Goal: Navigation & Orientation: Find specific page/section

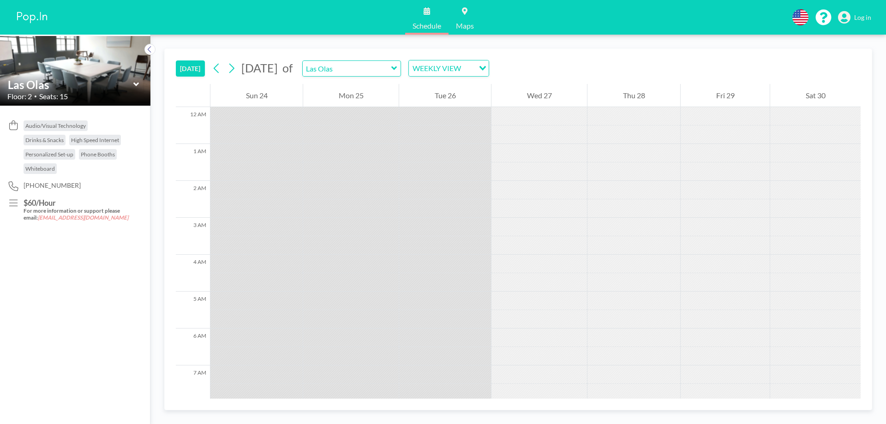
scroll to position [498, 0]
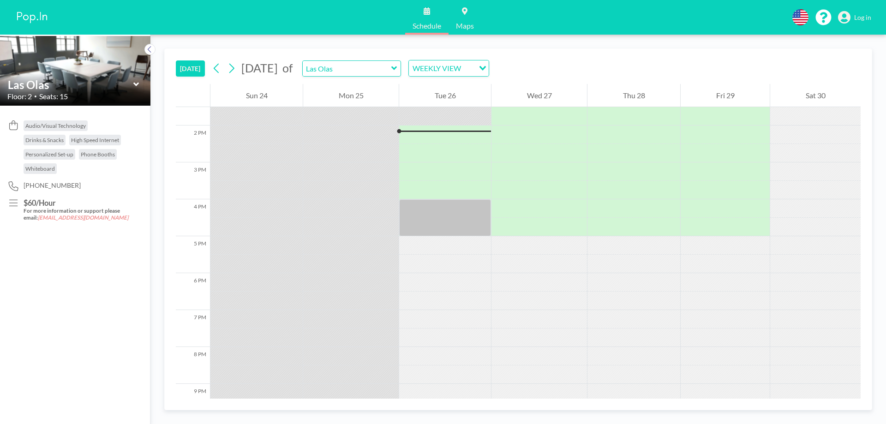
click at [859, 15] on span "Log in" at bounding box center [862, 17] width 17 height 8
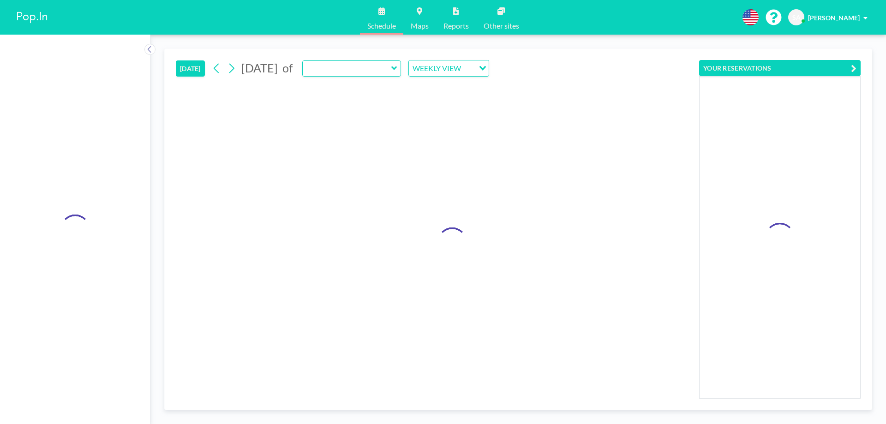
type input "Las Olas"
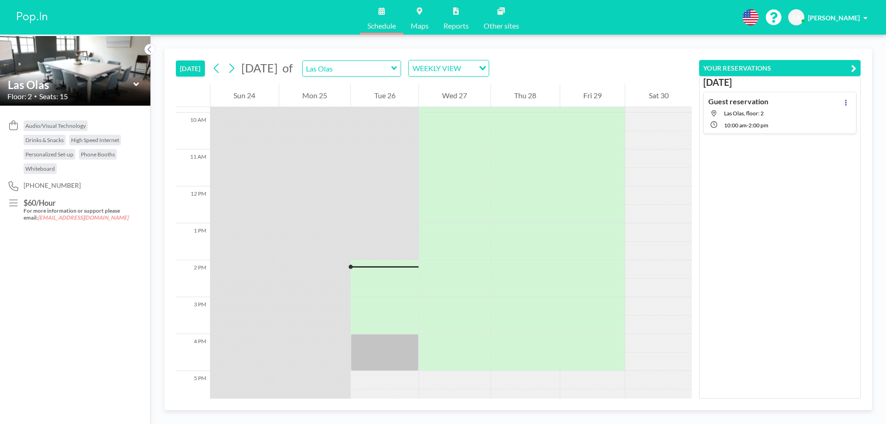
scroll to position [498, 0]
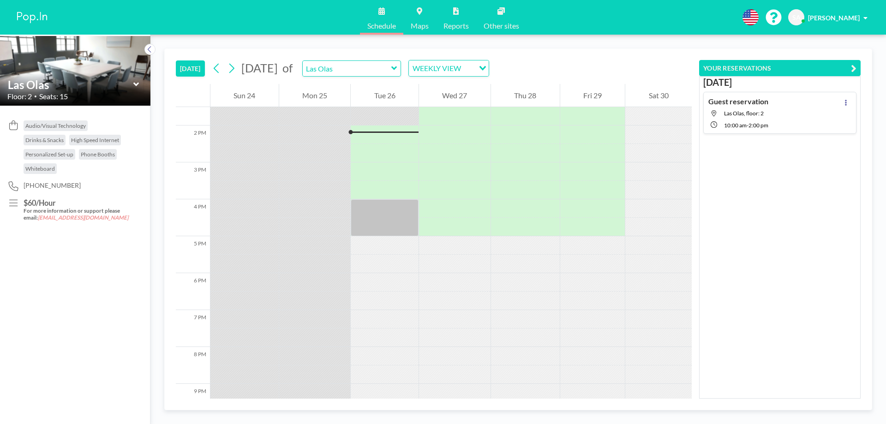
click at [749, 114] on span "Las Olas, floor: 2" at bounding box center [744, 113] width 40 height 7
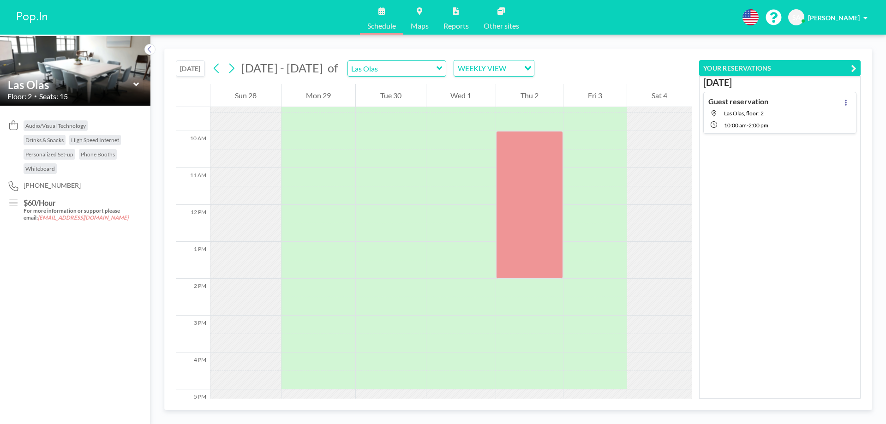
scroll to position [351, 0]
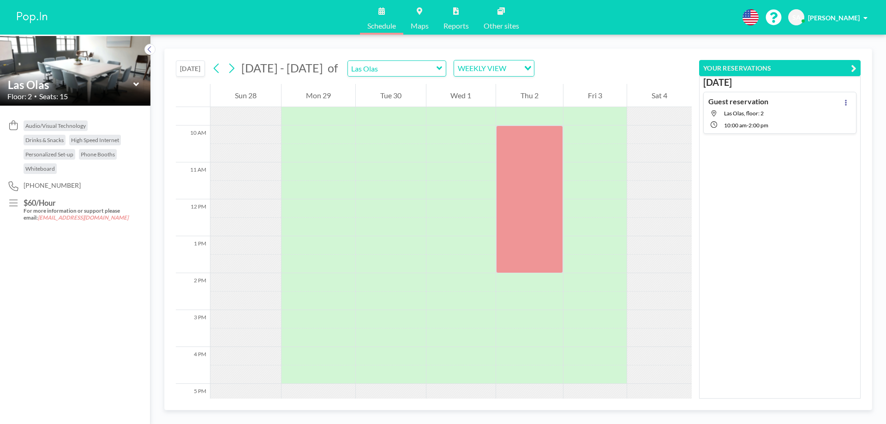
click at [436, 71] on icon at bounding box center [439, 68] width 6 height 9
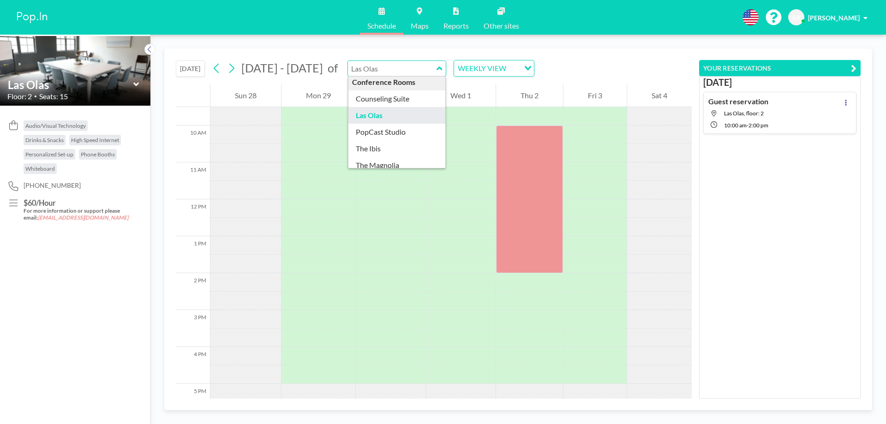
scroll to position [0, 0]
click at [137, 81] on icon at bounding box center [136, 84] width 6 height 9
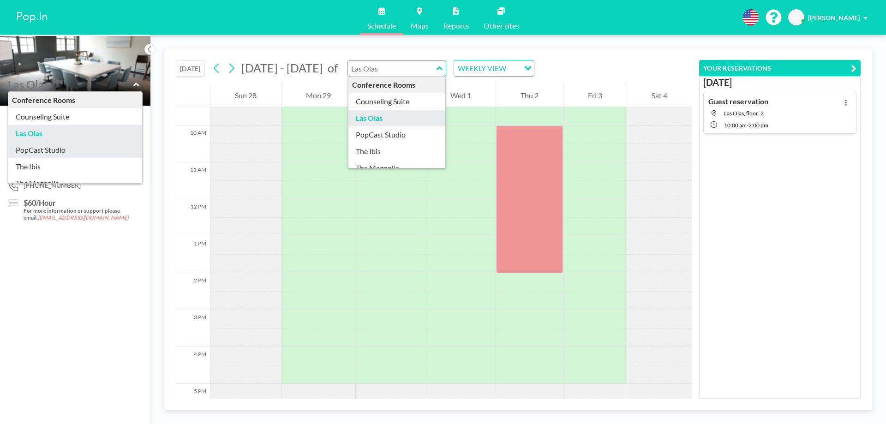
scroll to position [30, 0]
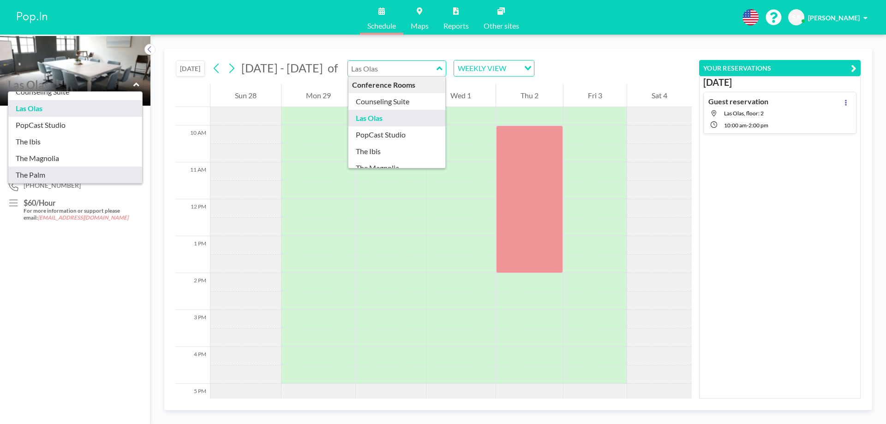
type input "The Palm"
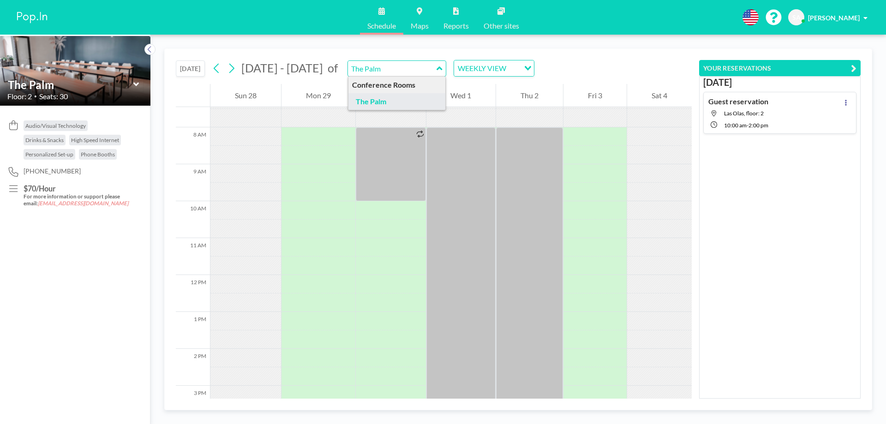
scroll to position [277, 0]
click at [549, 69] on div "TODAY Sep - Oct 2025 of The Palm Conference Rooms The Palm WEEKLY VIEW Loading.…" at bounding box center [434, 66] width 516 height 35
click at [133, 87] on icon at bounding box center [136, 84] width 6 height 9
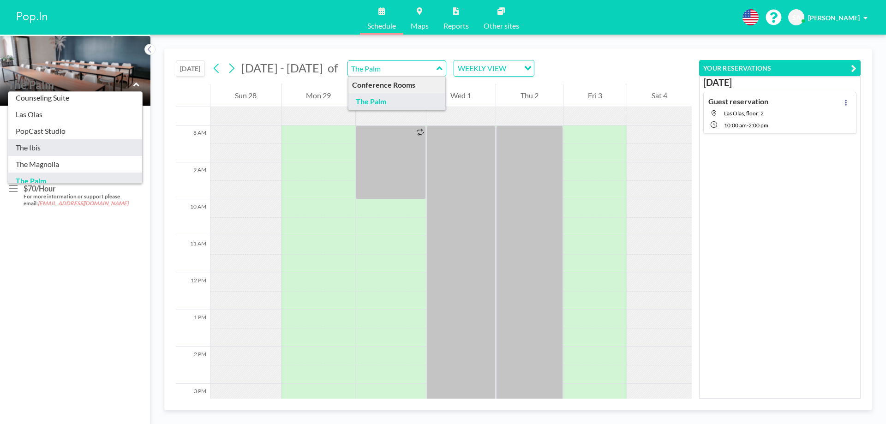
scroll to position [30, 0]
type input "The Magnolia"
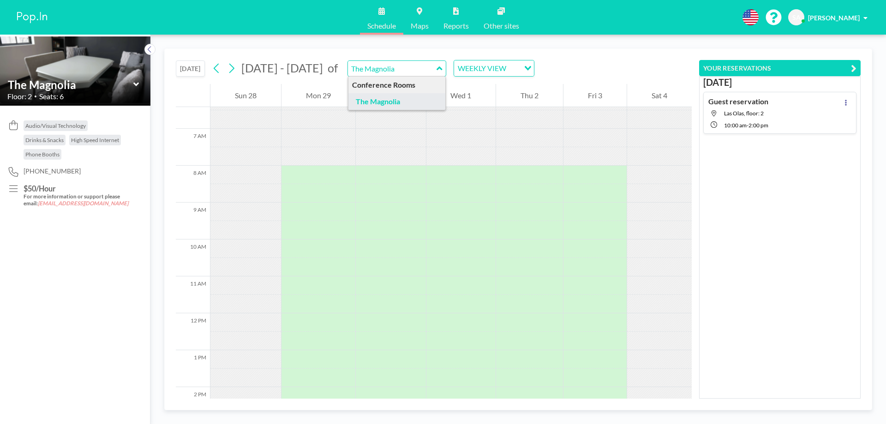
scroll to position [277, 0]
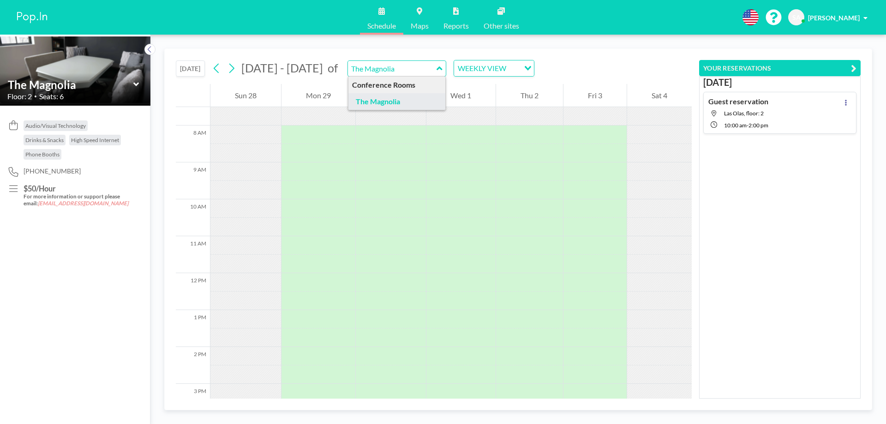
click at [137, 85] on icon at bounding box center [136, 85] width 6 height 4
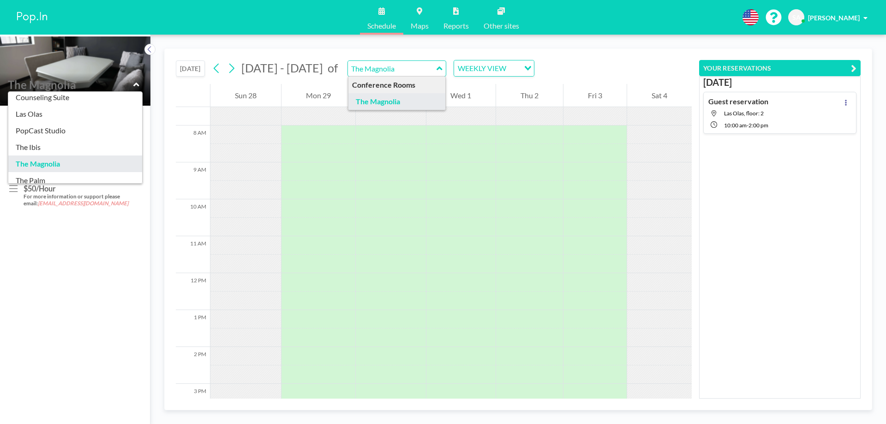
scroll to position [30, 0]
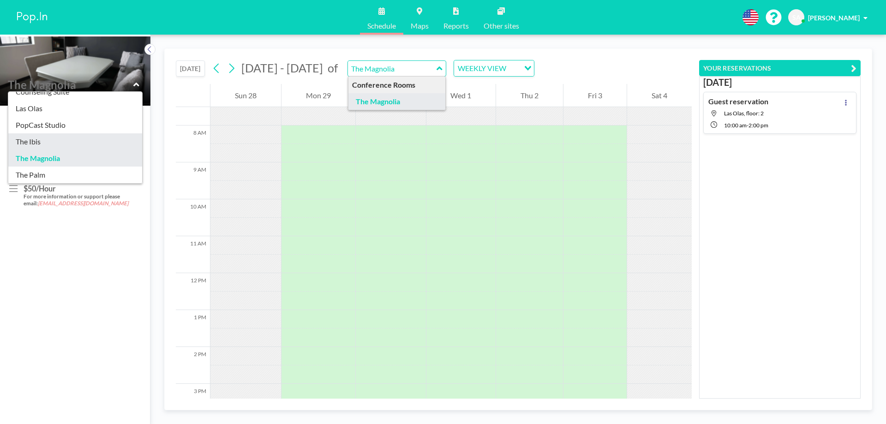
type input "The Ibis"
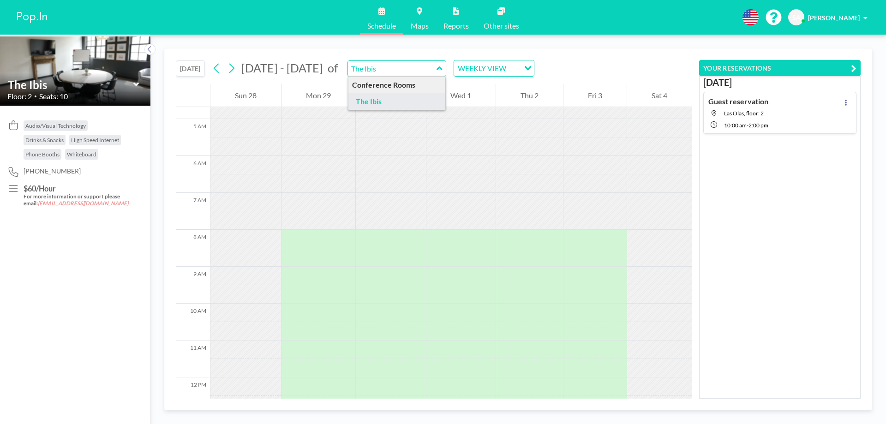
scroll to position [277, 0]
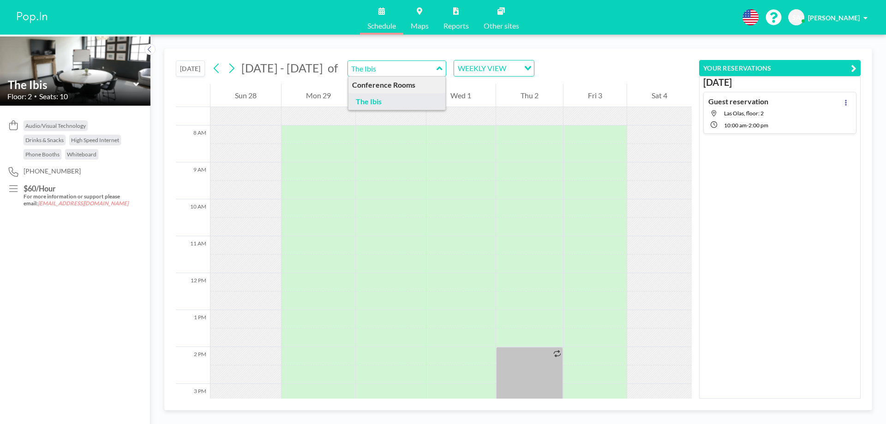
click at [134, 81] on icon at bounding box center [136, 84] width 6 height 9
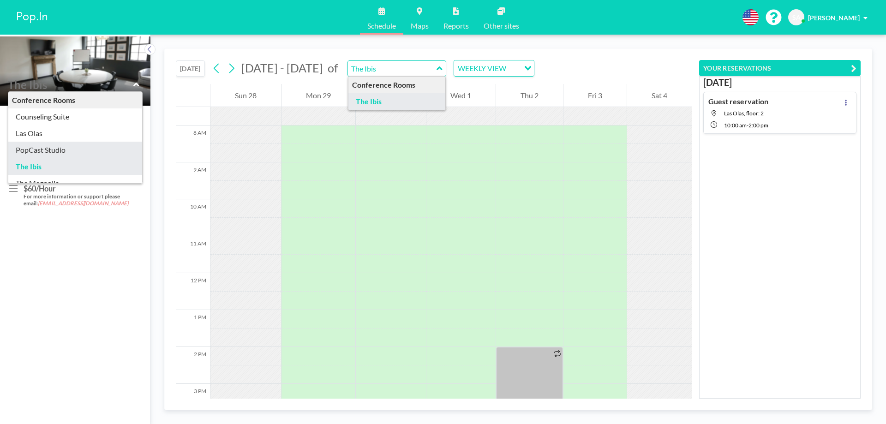
type input "PopCast Studio"
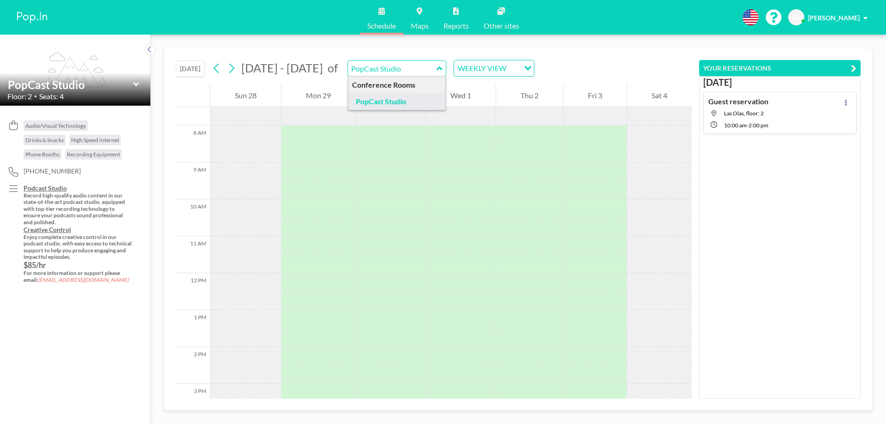
click at [137, 84] on icon at bounding box center [136, 85] width 6 height 4
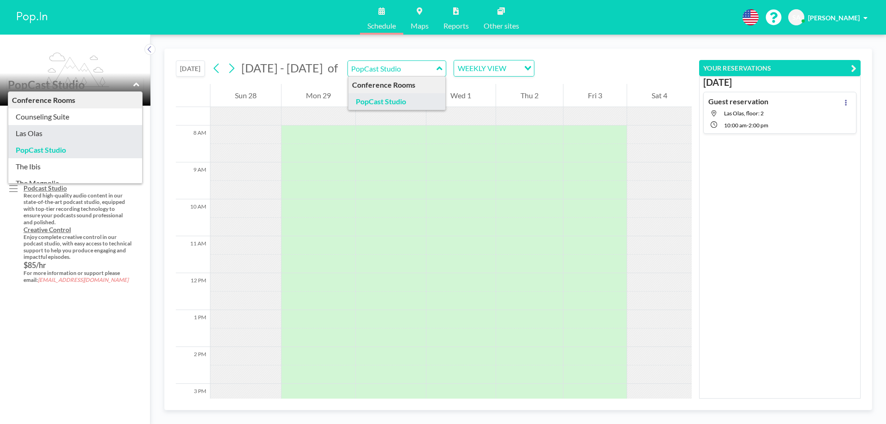
type input "Las Olas"
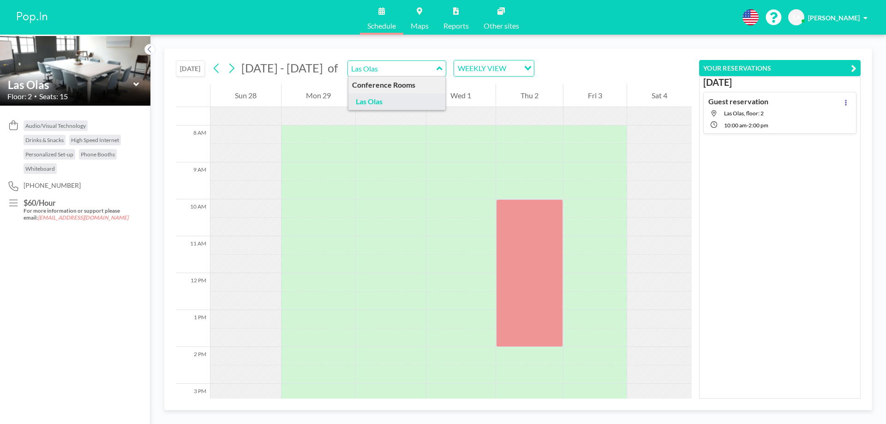
click at [138, 86] on icon at bounding box center [136, 84] width 6 height 9
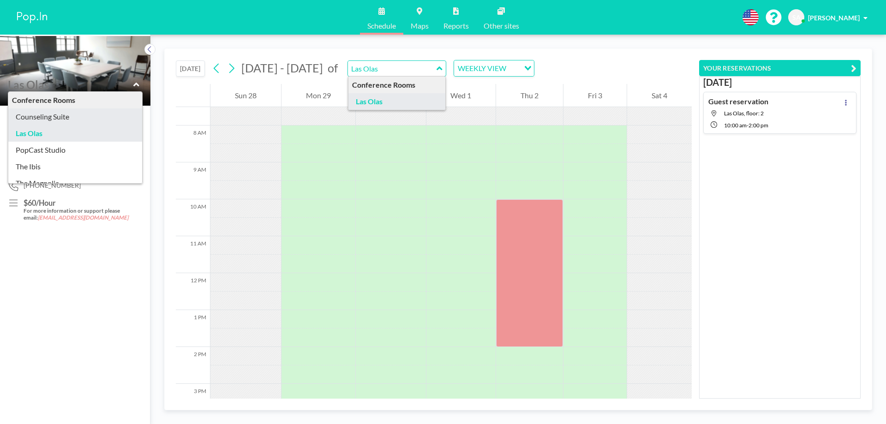
type input "Counseling Suite"
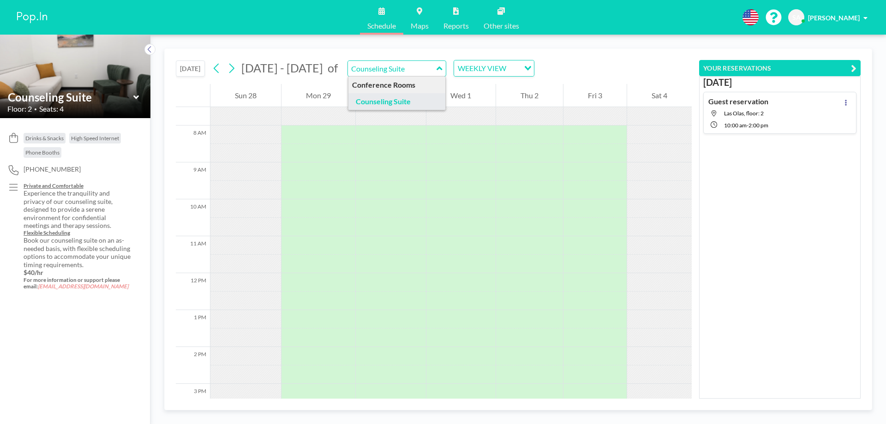
click at [87, 329] on div "Drinks & Snacks High Speed Internet Phone Booths 404-620-1225 Private and Comfo…" at bounding box center [75, 271] width 150 height 306
click at [134, 96] on icon at bounding box center [136, 97] width 6 height 9
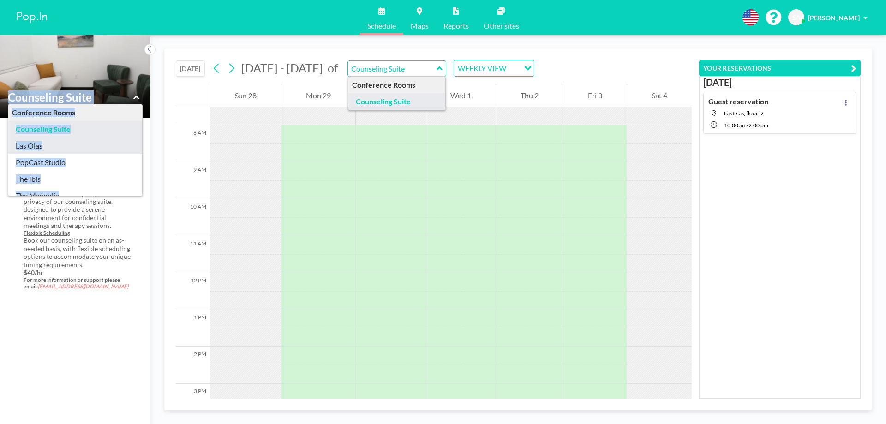
type input "Las Olas"
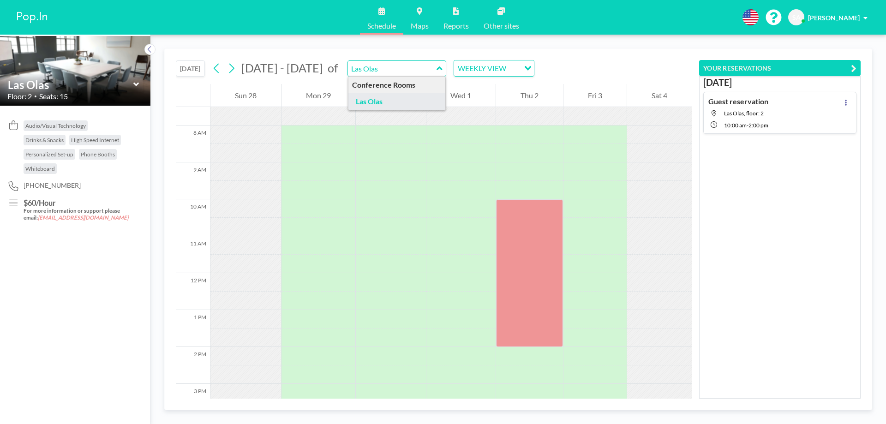
click at [134, 84] on icon at bounding box center [136, 85] width 6 height 4
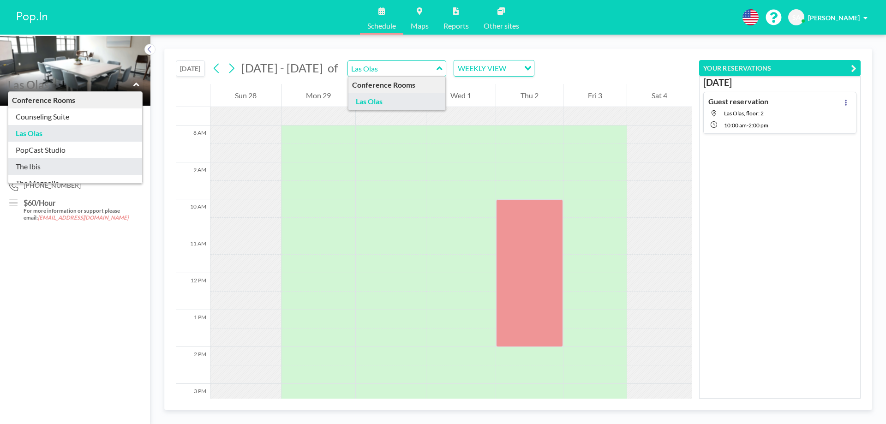
type input "The Ibis"
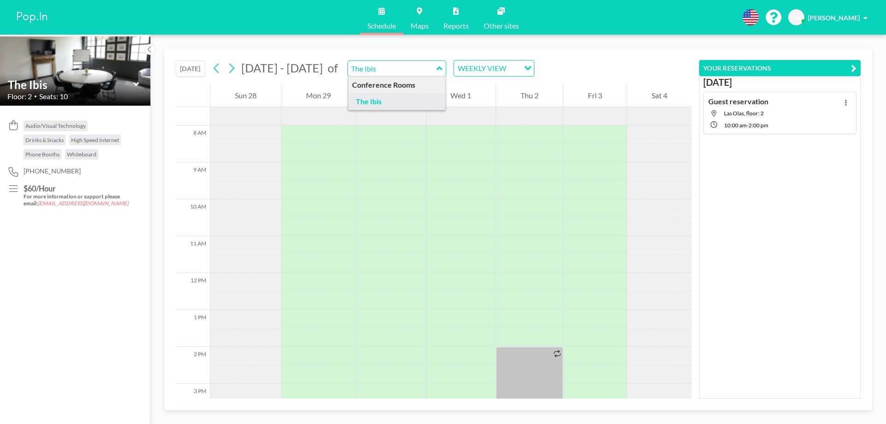
click at [134, 84] on icon at bounding box center [136, 85] width 6 height 4
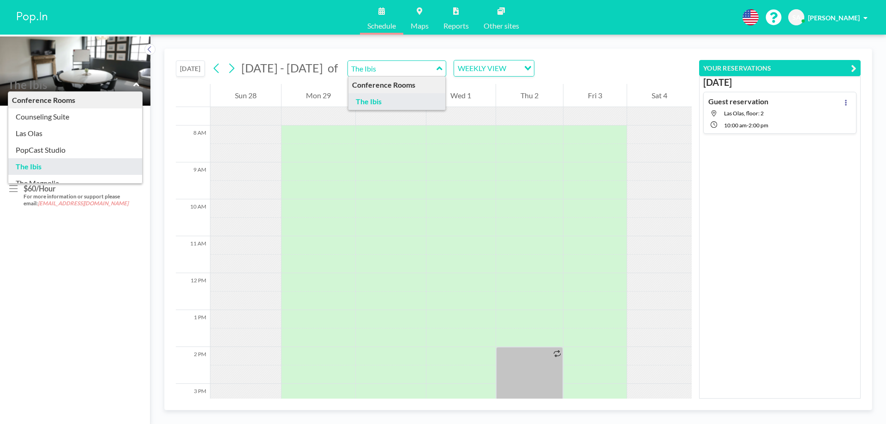
scroll to position [30, 0]
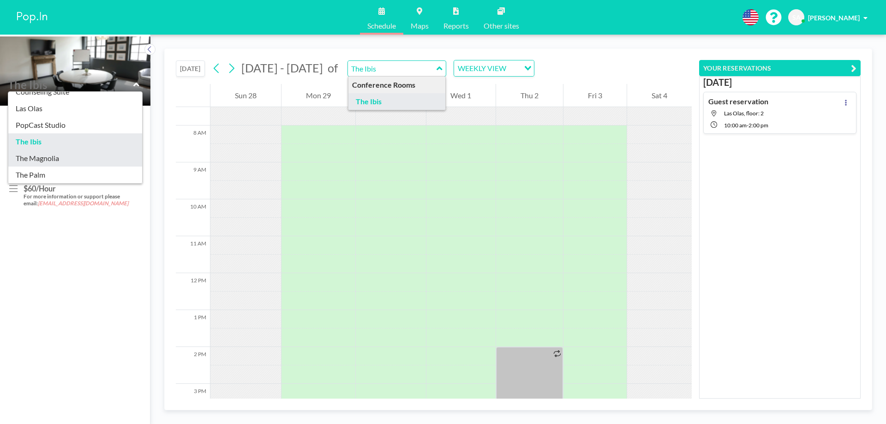
type input "The Magnolia"
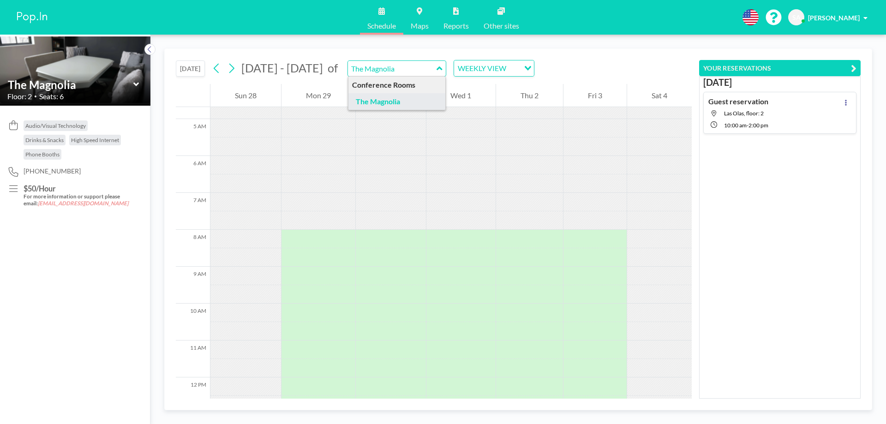
scroll to position [277, 0]
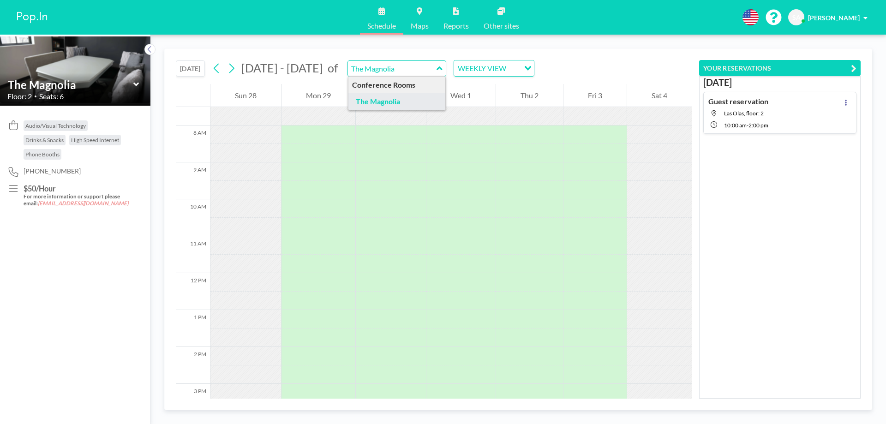
click at [137, 83] on icon at bounding box center [136, 84] width 6 height 9
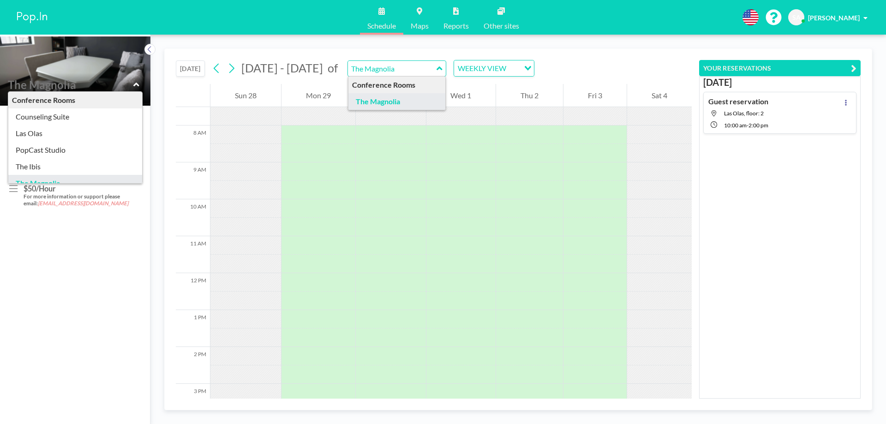
click at [44, 18] on img at bounding box center [32, 17] width 35 height 18
click at [37, 18] on img at bounding box center [32, 17] width 35 height 18
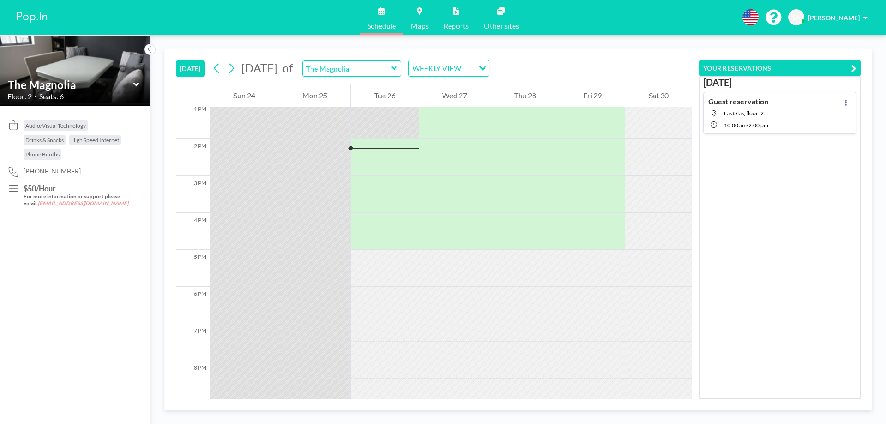
scroll to position [498, 0]
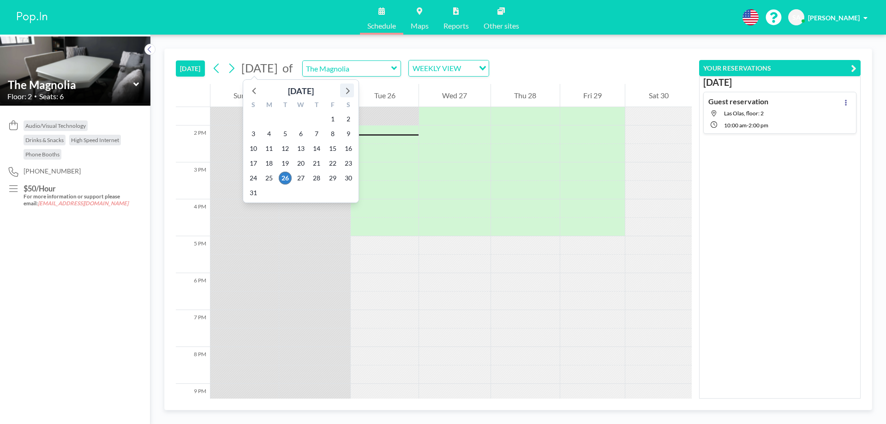
click at [350, 90] on icon at bounding box center [347, 90] width 12 height 12
click at [317, 122] on span "2" at bounding box center [316, 119] width 13 height 13
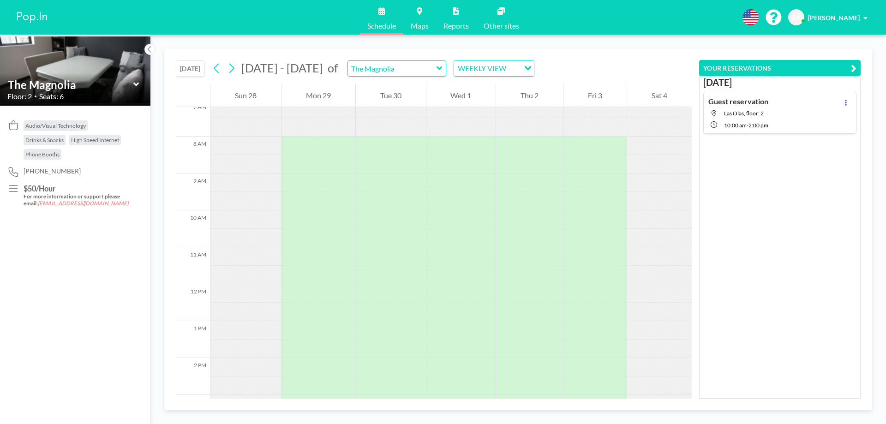
scroll to position [277, 0]
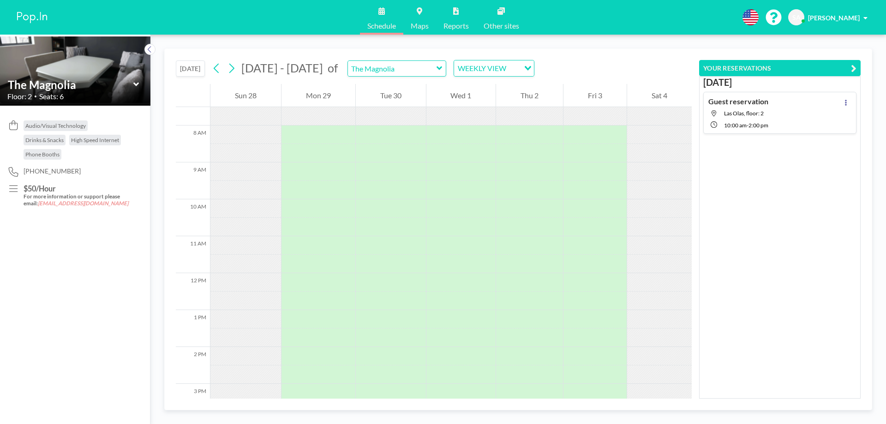
click at [436, 69] on icon at bounding box center [439, 68] width 6 height 9
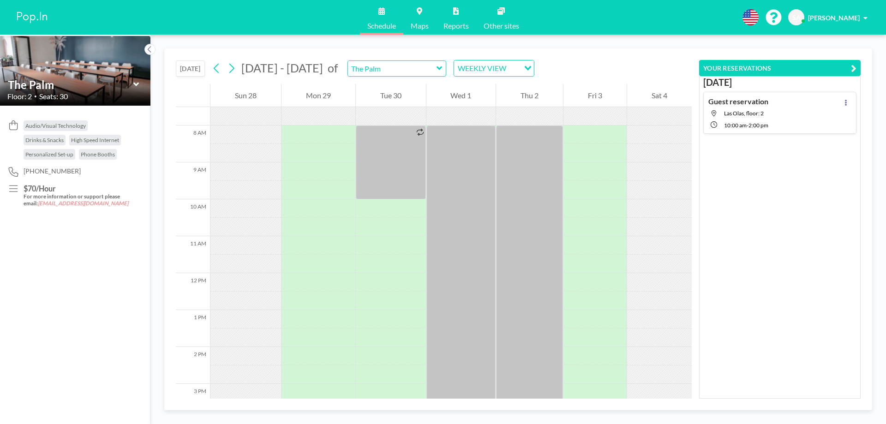
click at [747, 113] on span "Las Olas, floor: 2" at bounding box center [744, 113] width 40 height 7
type input "Las Olas"
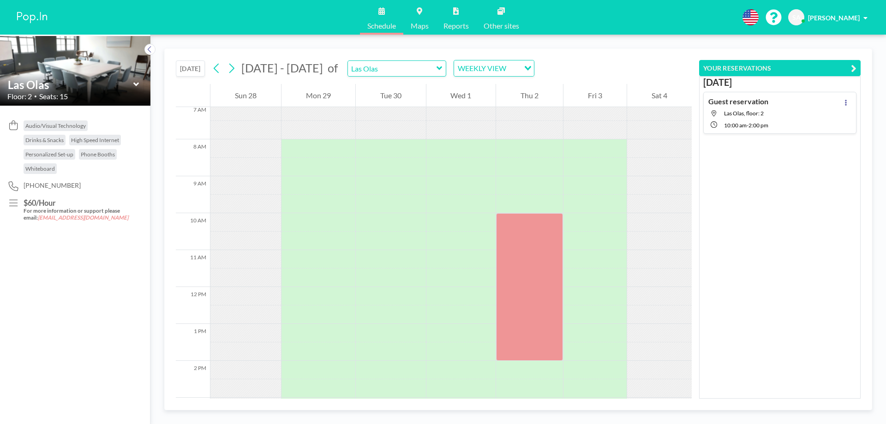
scroll to position [351, 0]
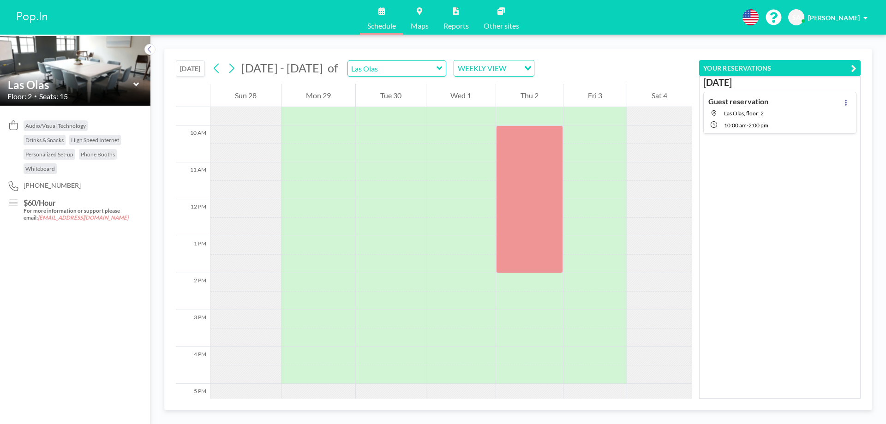
click at [844, 15] on span "Sarah Atkinson" at bounding box center [834, 18] width 52 height 8
click at [843, 59] on span "Log out" at bounding box center [839, 62] width 21 height 9
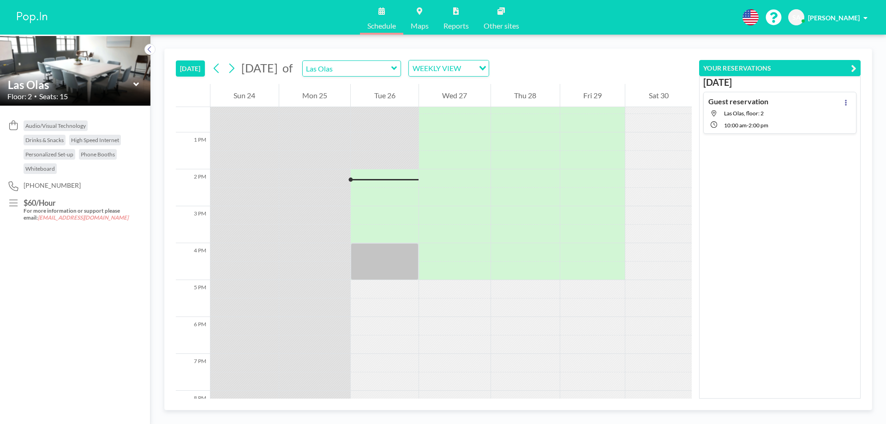
scroll to position [498, 0]
